Goal: Use online tool/utility: Utilize a website feature to perform a specific function

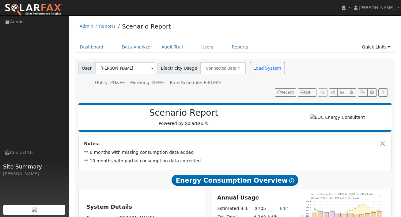
scroll to position [165, 0]
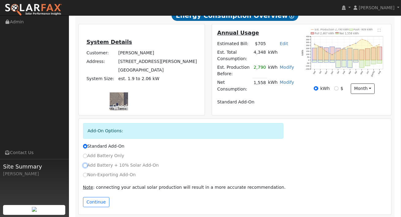
click at [85, 163] on input "Add Battery + 10% Solar Add-On" at bounding box center [85, 165] width 4 height 4
radio input "true"
click at [85, 144] on input "Standard Add-On" at bounding box center [85, 146] width 4 height 4
radio input "true"
radio input "false"
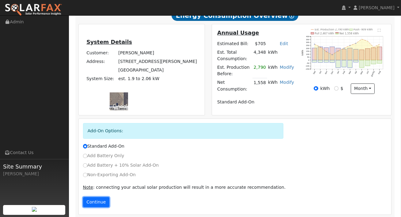
click at [90, 197] on button "Continue" at bounding box center [96, 202] width 26 height 10
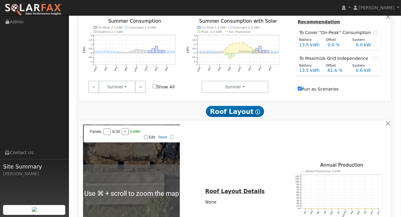
scroll to position [361, 0]
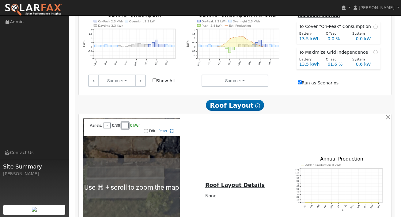
click at [127, 122] on div "Panels: - 0/30 + 0 kWh" at bounding box center [117, 125] width 61 height 7
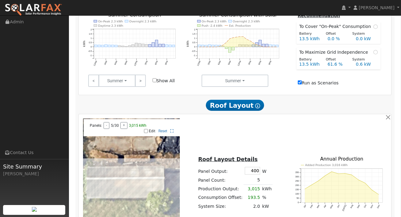
click at [127, 122] on div "Panels: - 5/30 + 3,015 kWh" at bounding box center [117, 125] width 61 height 7
click at [108, 122] on button "-" at bounding box center [107, 125] width 6 height 7
click at [106, 123] on button "-" at bounding box center [107, 125] width 6 height 7
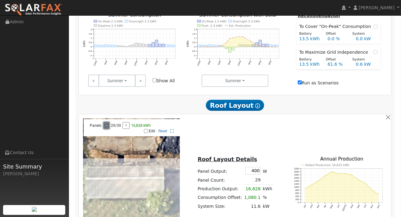
click at [106, 123] on button "-" at bounding box center [107, 125] width 6 height 7
click at [126, 122] on button "+" at bounding box center [126, 125] width 7 height 7
click at [108, 122] on button "-" at bounding box center [107, 125] width 6 height 7
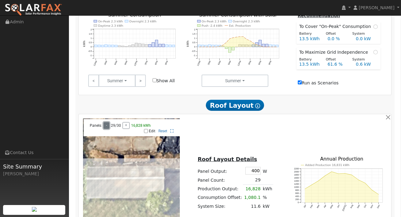
click at [108, 122] on button "-" at bounding box center [107, 125] width 6 height 7
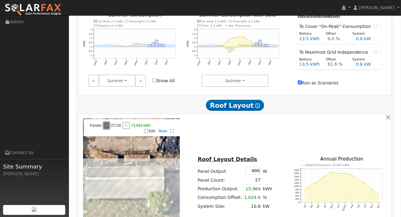
click at [108, 122] on button "-" at bounding box center [107, 125] width 6 height 7
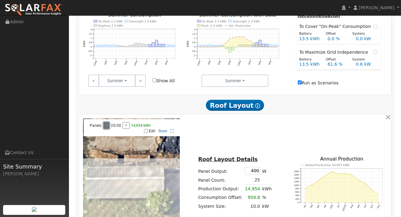
click at [108, 122] on button "-" at bounding box center [107, 125] width 6 height 7
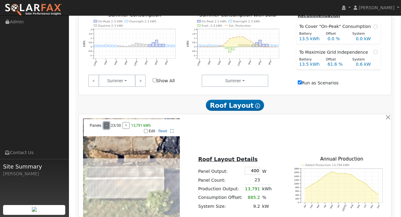
click at [108, 122] on button "-" at bounding box center [107, 125] width 6 height 7
